Goal: Task Accomplishment & Management: Use online tool/utility

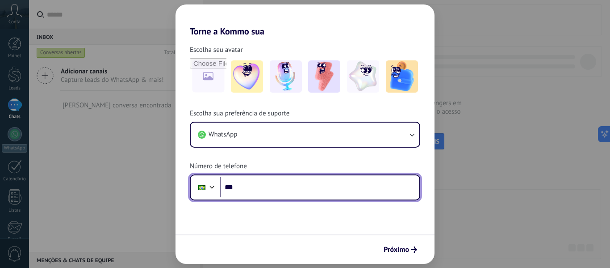
click at [307, 190] on input "***" at bounding box center [319, 187] width 199 height 21
type input "**********"
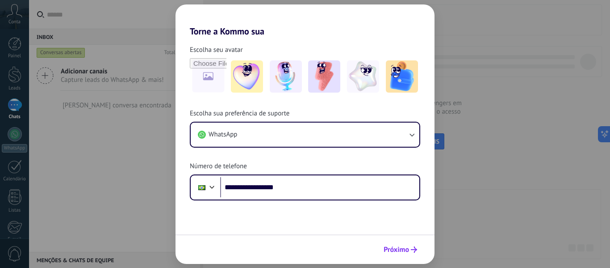
click at [408, 252] on span "Próximo" at bounding box center [396, 249] width 25 height 6
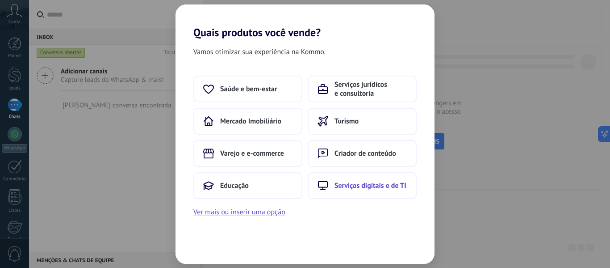
click at [358, 184] on span "Serviços digitais e de TI" at bounding box center [371, 185] width 72 height 9
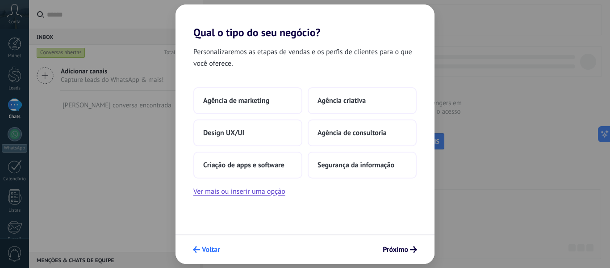
click at [215, 246] on span "Voltar" at bounding box center [211, 249] width 18 height 6
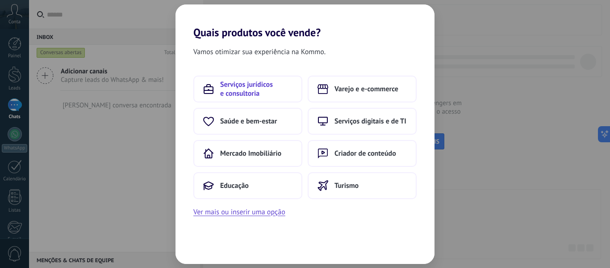
click at [267, 91] on span "Serviços jurídicos e consultoria" at bounding box center [256, 89] width 72 height 18
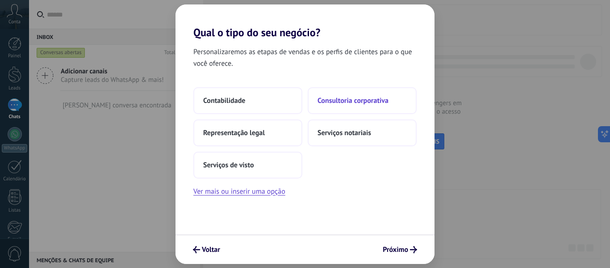
click at [361, 100] on span "Consultoria corporativa" at bounding box center [353, 100] width 71 height 9
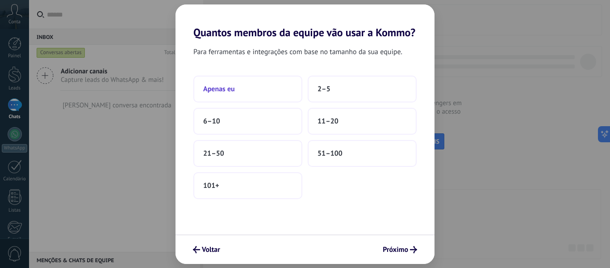
click at [272, 95] on button "Apenas eu" at bounding box center [247, 89] width 109 height 27
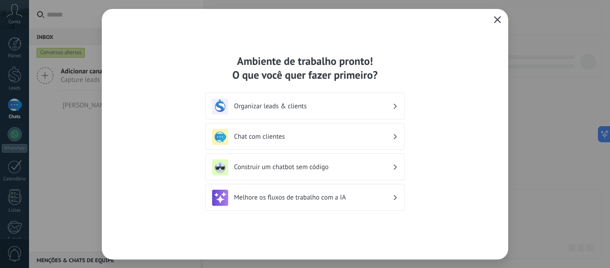
click at [313, 95] on div "Organizar leads & clients" at bounding box center [305, 105] width 199 height 27
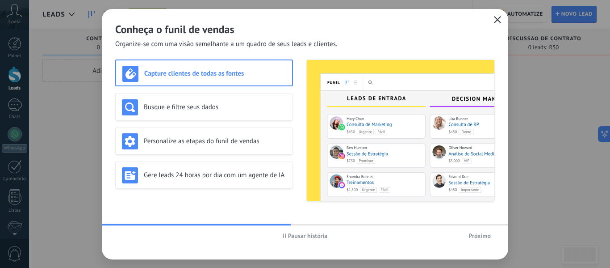
click at [476, 235] on span "Próximo" at bounding box center [480, 235] width 22 height 6
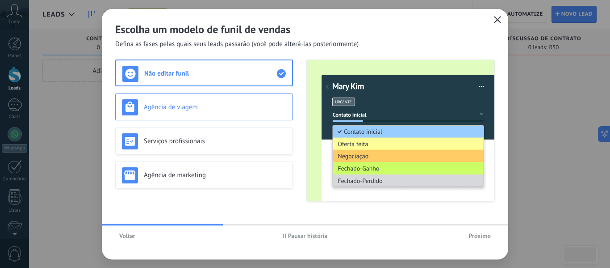
click at [240, 111] on div "Agência de viagem" at bounding box center [204, 107] width 164 height 16
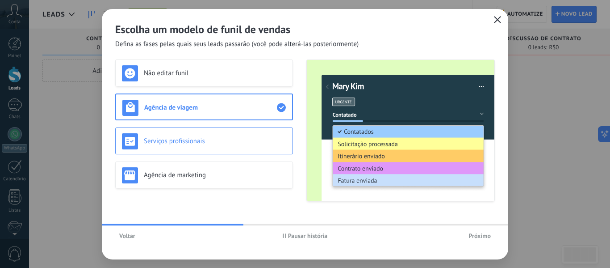
click at [240, 136] on div "Serviços profissionais" at bounding box center [204, 141] width 164 height 16
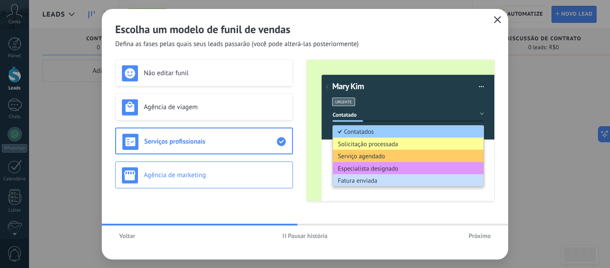
click at [247, 177] on h3 "Agência de marketing" at bounding box center [215, 175] width 143 height 8
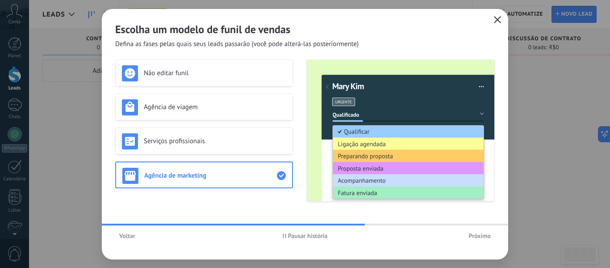
click at [469, 233] on span "Próximo" at bounding box center [480, 235] width 22 height 6
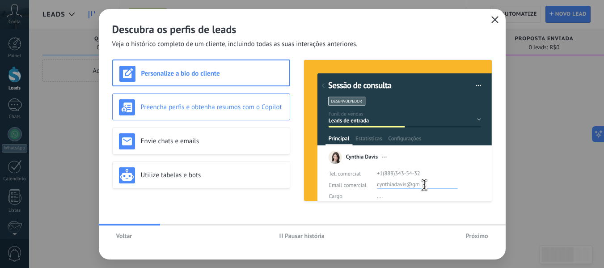
click at [254, 109] on h3 "Preencha perfis e obtenha resumos com o Copilot" at bounding box center [212, 107] width 143 height 8
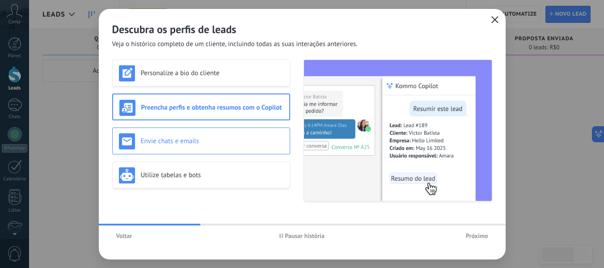
click at [247, 140] on h3 "Envie chats e emails" at bounding box center [212, 141] width 143 height 8
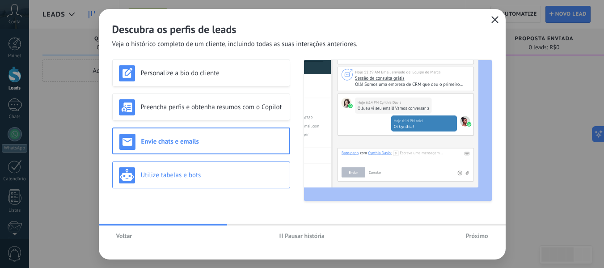
click at [245, 173] on h3 "Utilize tabelas e bots" at bounding box center [212, 175] width 143 height 8
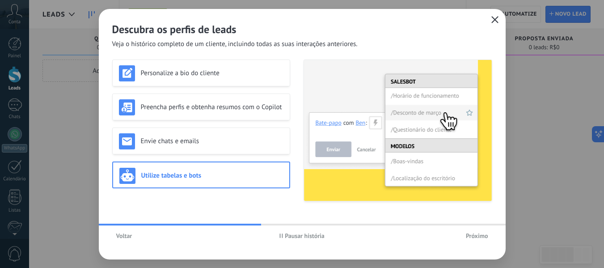
click at [466, 235] on span "Próximo" at bounding box center [477, 235] width 22 height 6
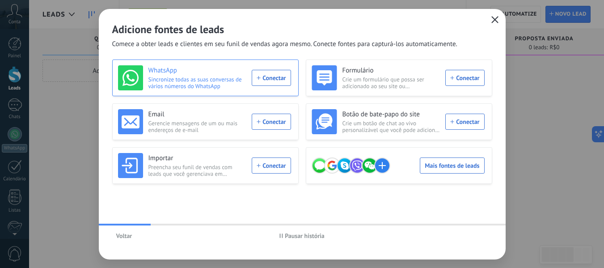
click at [266, 74] on div "WhatsApp Sincronize todas as suas conversas de vários números do WhatsApp Conec…" at bounding box center [204, 77] width 173 height 25
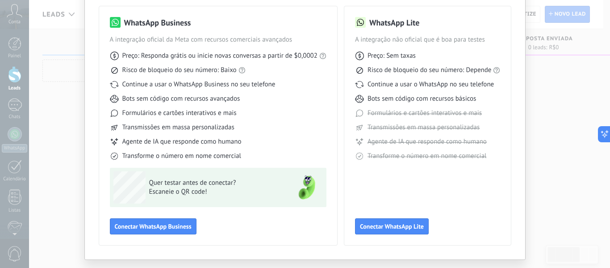
scroll to position [83, 0]
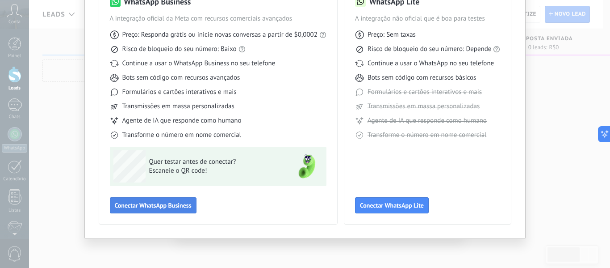
click at [172, 202] on span "Conectar WhatsApp Business" at bounding box center [153, 205] width 77 height 6
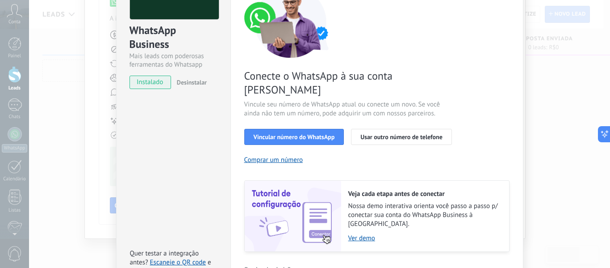
scroll to position [89, 0]
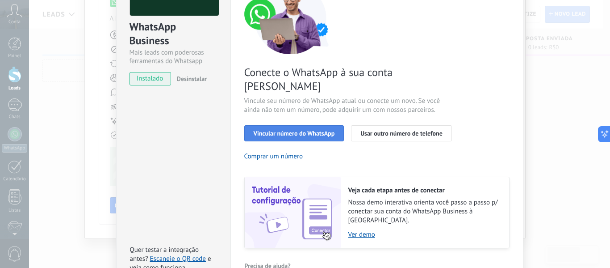
click at [306, 130] on span "Vincular número do WhatsApp" at bounding box center [294, 133] width 81 height 6
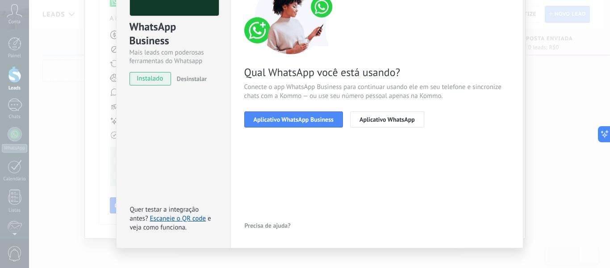
click at [306, 120] on span "Aplicativo WhatsApp Business" at bounding box center [294, 119] width 80 height 6
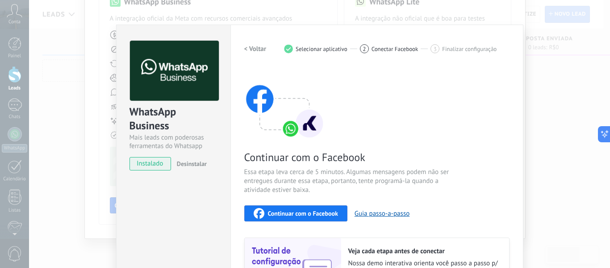
scroll to position [0, 0]
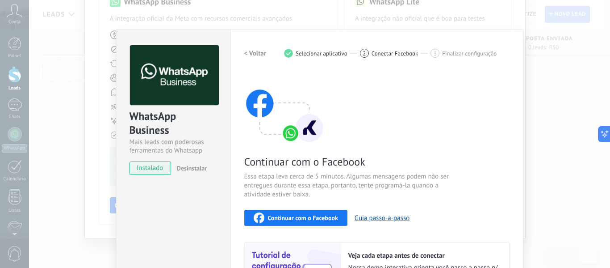
click at [325, 222] on div "Continuar com o Facebook" at bounding box center [296, 217] width 84 height 11
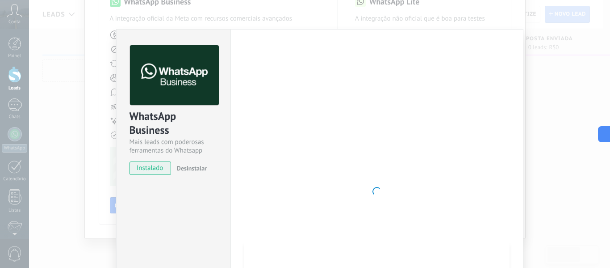
click at [188, 169] on span "Desinstalar" at bounding box center [192, 168] width 30 height 8
click at [534, 111] on div "WhatsApp Business Mais leads com poderosas ferramentas do Whatsapp instalado De…" at bounding box center [319, 134] width 581 height 268
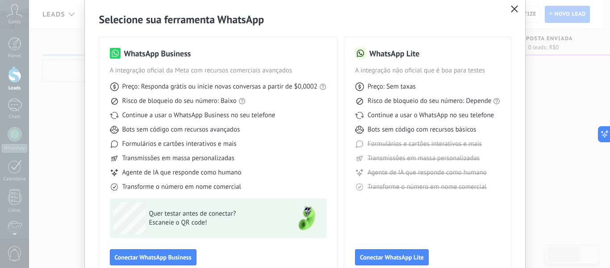
scroll to position [45, 0]
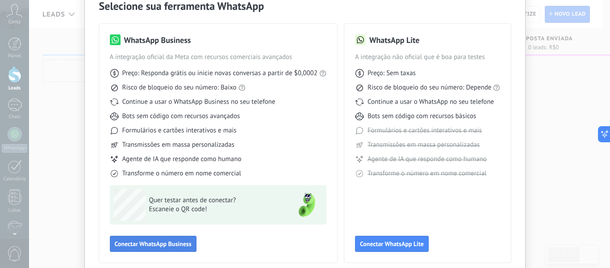
click at [177, 240] on span "Conectar WhatsApp Business" at bounding box center [153, 243] width 77 height 6
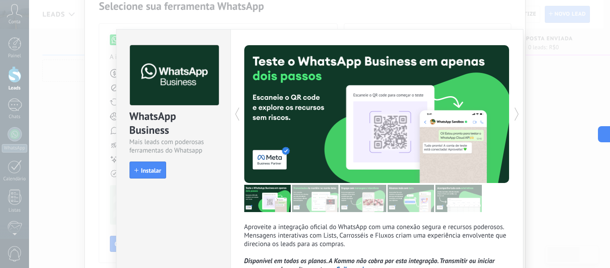
click at [150, 164] on button "Instalar" at bounding box center [148, 169] width 37 height 17
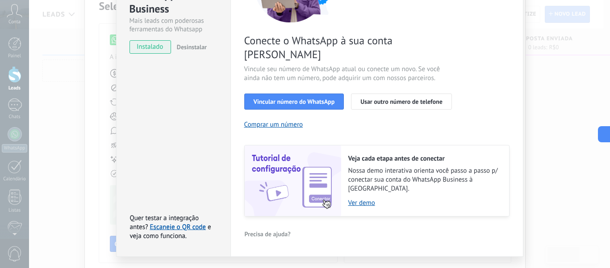
scroll to position [122, 0]
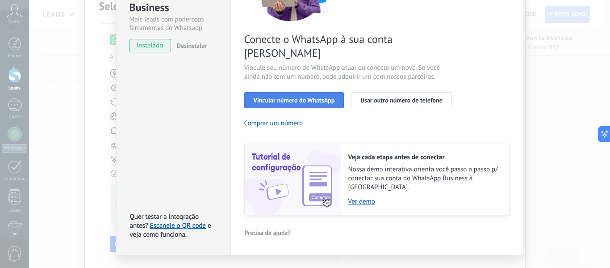
click at [319, 97] on span "Vincular número do WhatsApp" at bounding box center [294, 100] width 81 height 6
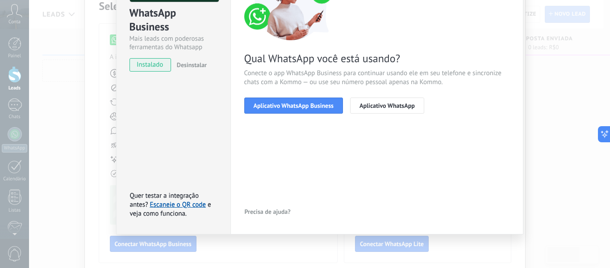
scroll to position [103, 0]
click at [319, 102] on span "Aplicativo WhatsApp Business" at bounding box center [294, 105] width 80 height 6
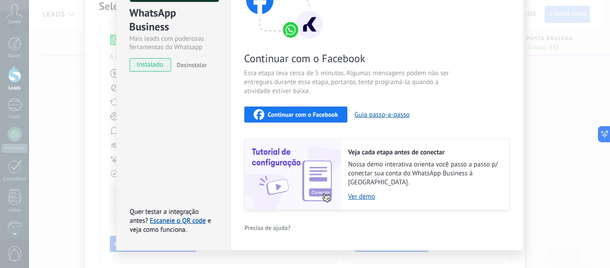
click at [317, 114] on span "Continuar com o Facebook" at bounding box center [303, 114] width 70 height 6
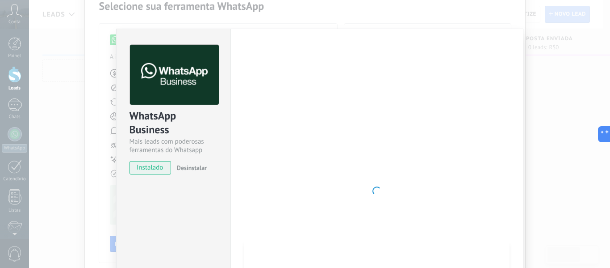
scroll to position [0, 0]
click at [436, 61] on div at bounding box center [376, 191] width 265 height 292
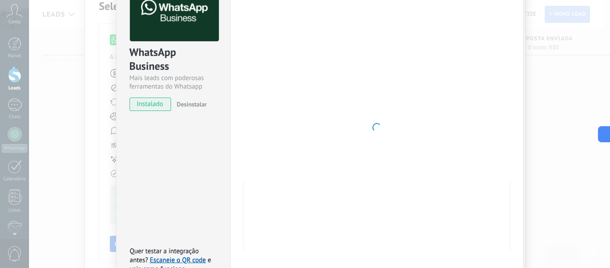
scroll to position [112, 0]
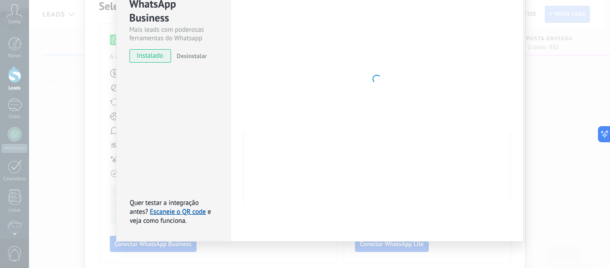
click at [505, 97] on div at bounding box center [376, 79] width 265 height 292
click at [194, 51] on button "Desinstalar" at bounding box center [190, 55] width 34 height 13
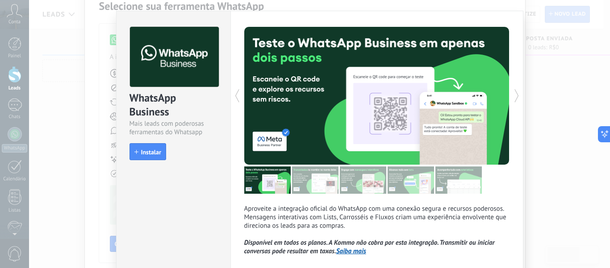
scroll to position [0, 0]
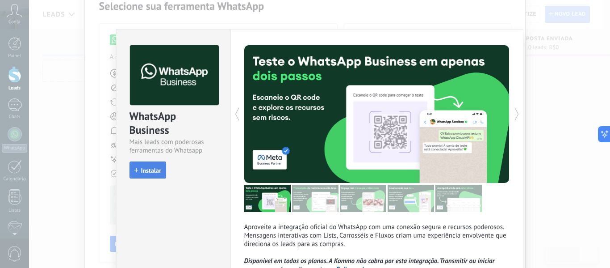
click at [147, 166] on button "Instalar" at bounding box center [148, 169] width 37 height 17
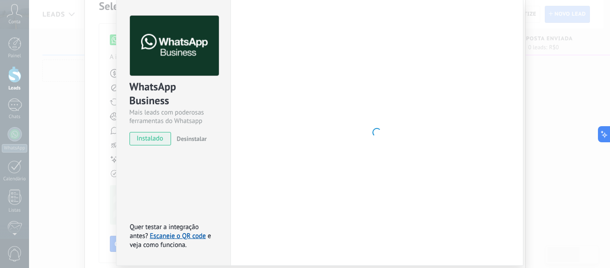
scroll to position [61, 0]
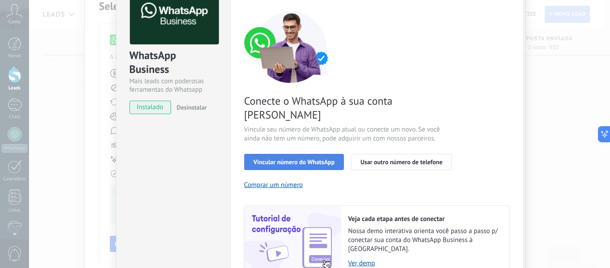
click at [316, 154] on button "Vincular número do WhatsApp" at bounding box center [294, 162] width 100 height 16
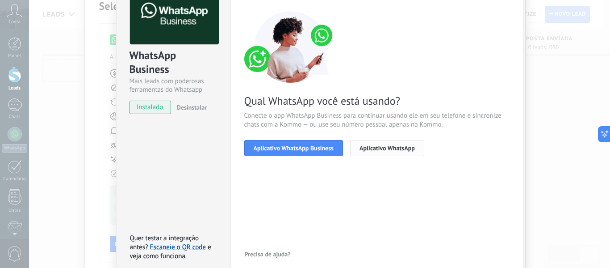
click at [378, 151] on span "Aplicativo WhatsApp" at bounding box center [387, 148] width 55 height 6
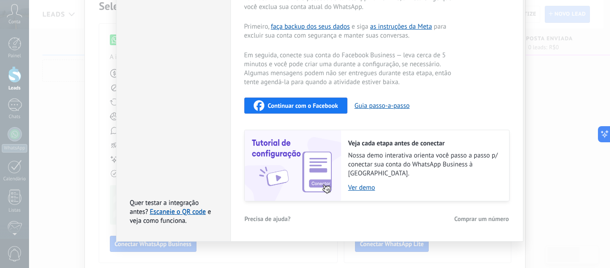
scroll to position [0, 0]
